Goal: Task Accomplishment & Management: Manage account settings

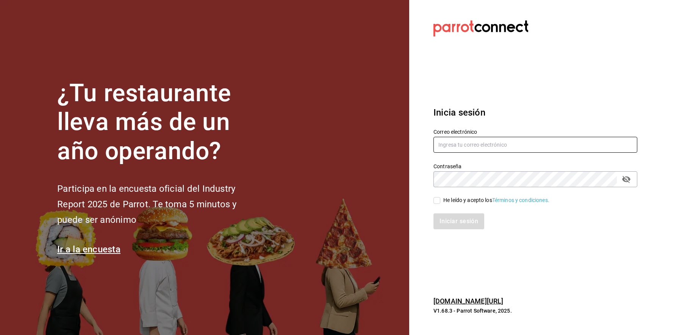
type input "[EMAIL_ADDRESS][DOMAIN_NAME]"
click at [439, 199] on input "He leído y acepto los Términos y condiciones." at bounding box center [437, 200] width 7 height 7
checkbox input "true"
click at [440, 219] on button "Iniciar sesión" at bounding box center [460, 221] width 52 height 16
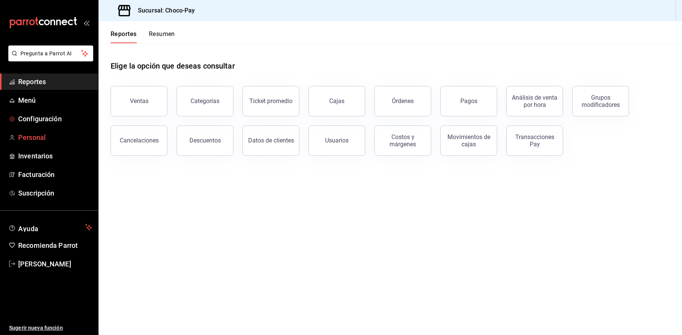
click at [71, 136] on span "Personal" at bounding box center [55, 137] width 74 height 10
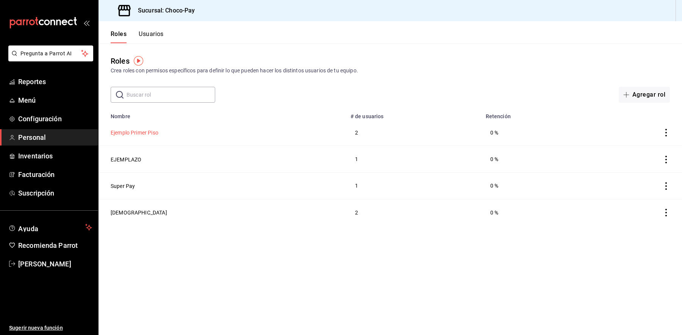
click at [152, 132] on button "Ejemplo Primer Piso" at bounding box center [135, 133] width 48 height 8
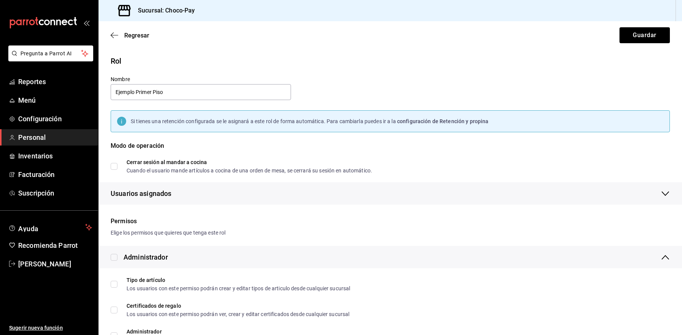
click at [449, 122] on span "configuración de Retención y propina" at bounding box center [443, 121] width 92 height 6
